Goal: Task Accomplishment & Management: Manage account settings

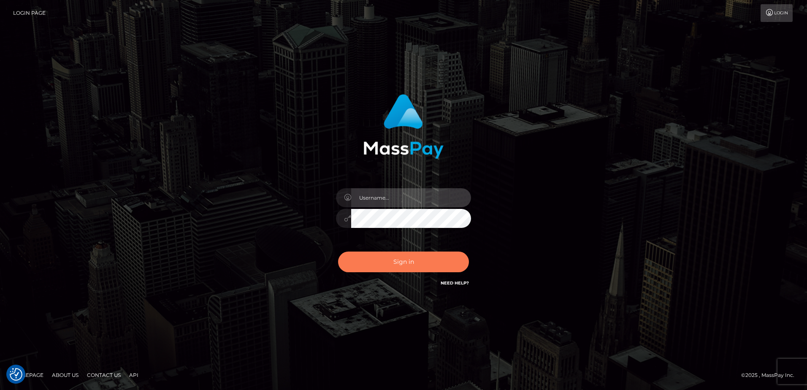
type input "[PERSON_NAME]"
click at [392, 262] on button "Sign in" at bounding box center [403, 262] width 131 height 21
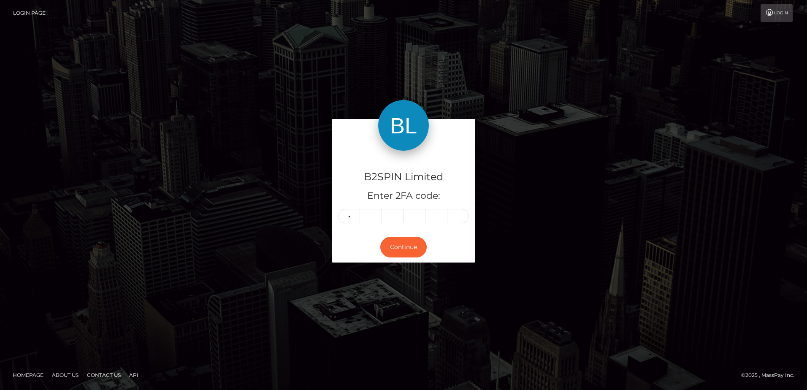
type input "1"
type input "2"
type input "6"
type input "0"
type input "7"
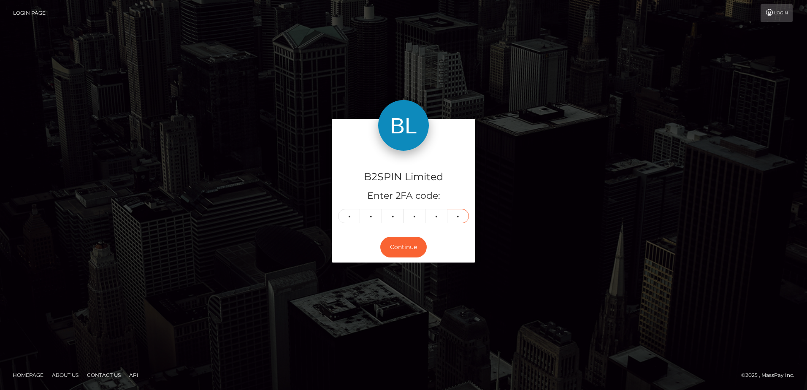
type input "3"
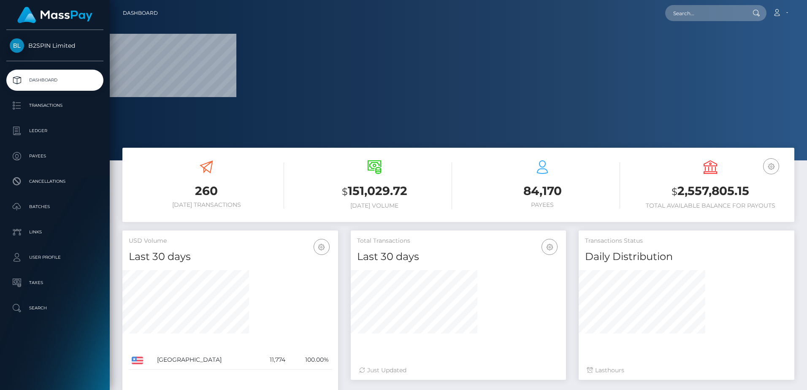
click at [732, 193] on h3 "$ 2,557,805.15" at bounding box center [710, 191] width 155 height 17
copy h3 "2,557,805.15"
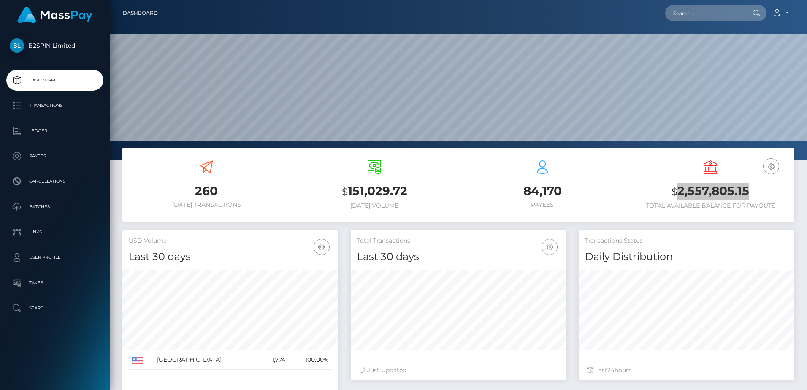
scroll to position [150, 215]
